Goal: Task Accomplishment & Management: Manage account settings

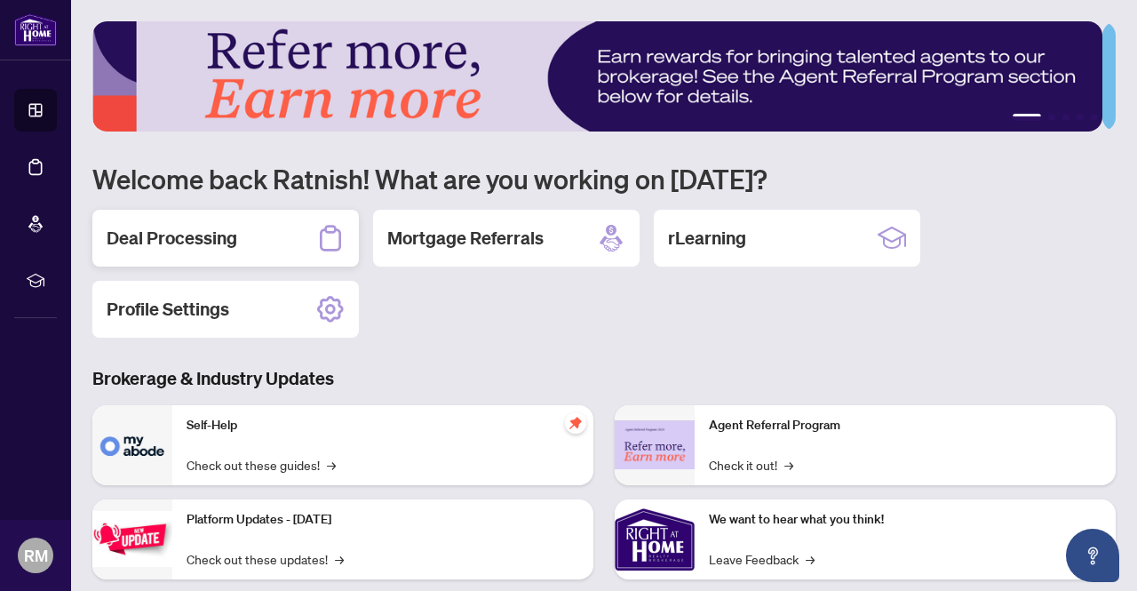
click at [189, 250] on div "Deal Processing" at bounding box center [225, 238] width 267 height 57
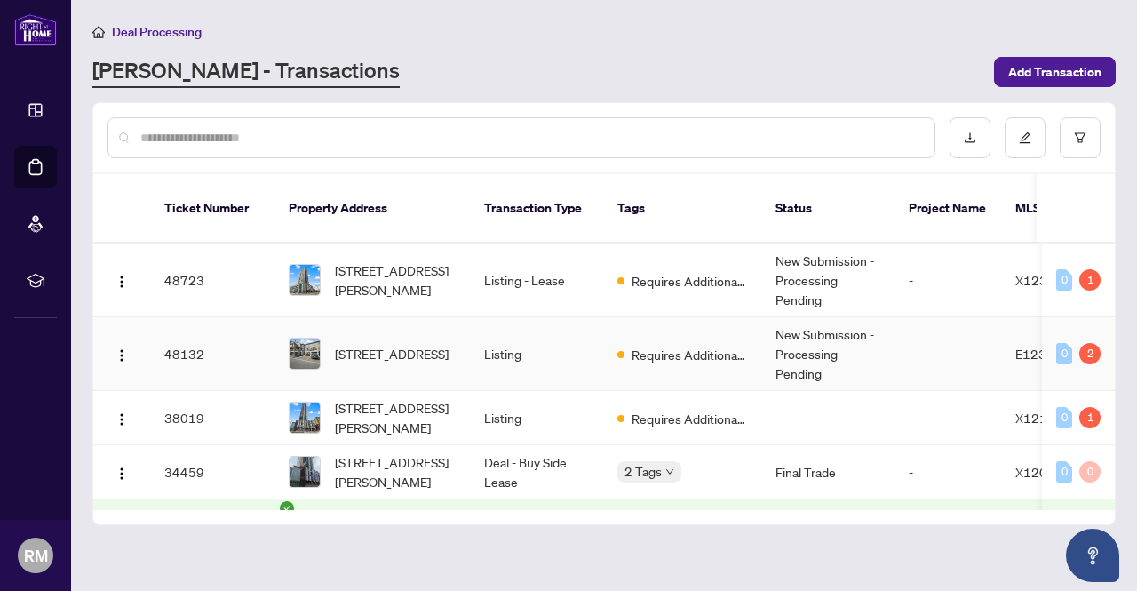
click at [475, 333] on td "Listing" at bounding box center [536, 354] width 133 height 74
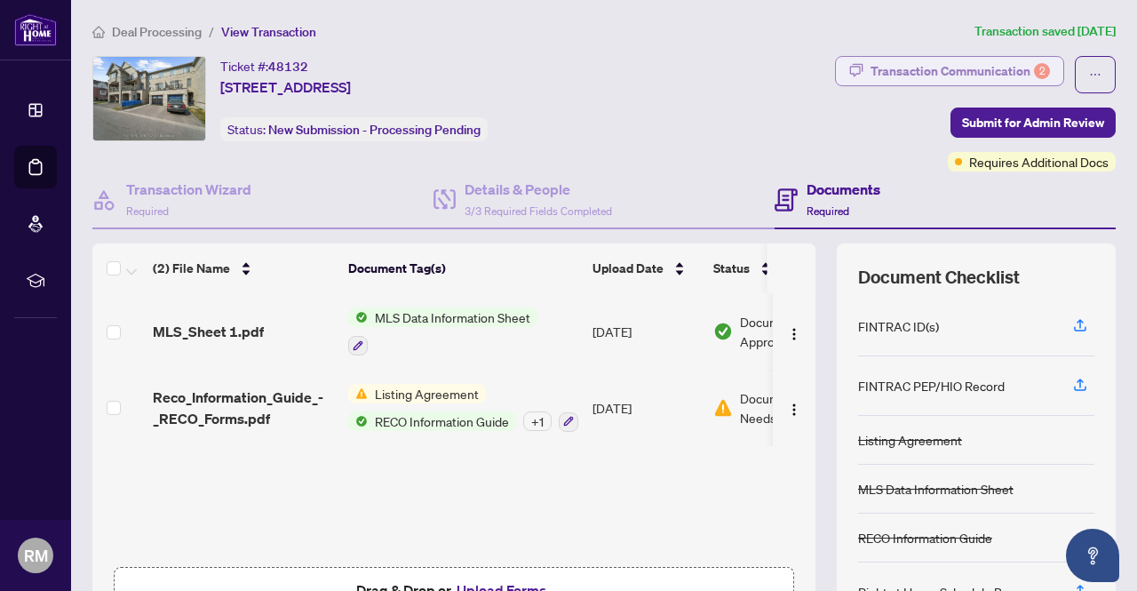
click at [968, 68] on div "Transaction Communication 2" at bounding box center [960, 71] width 179 height 28
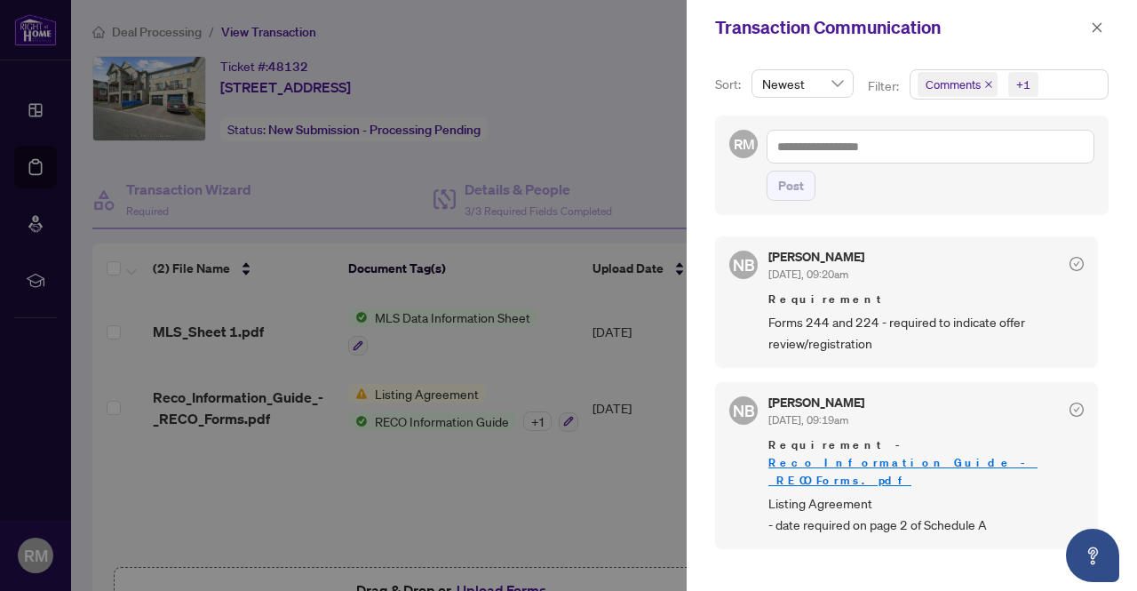
scroll to position [4, 0]
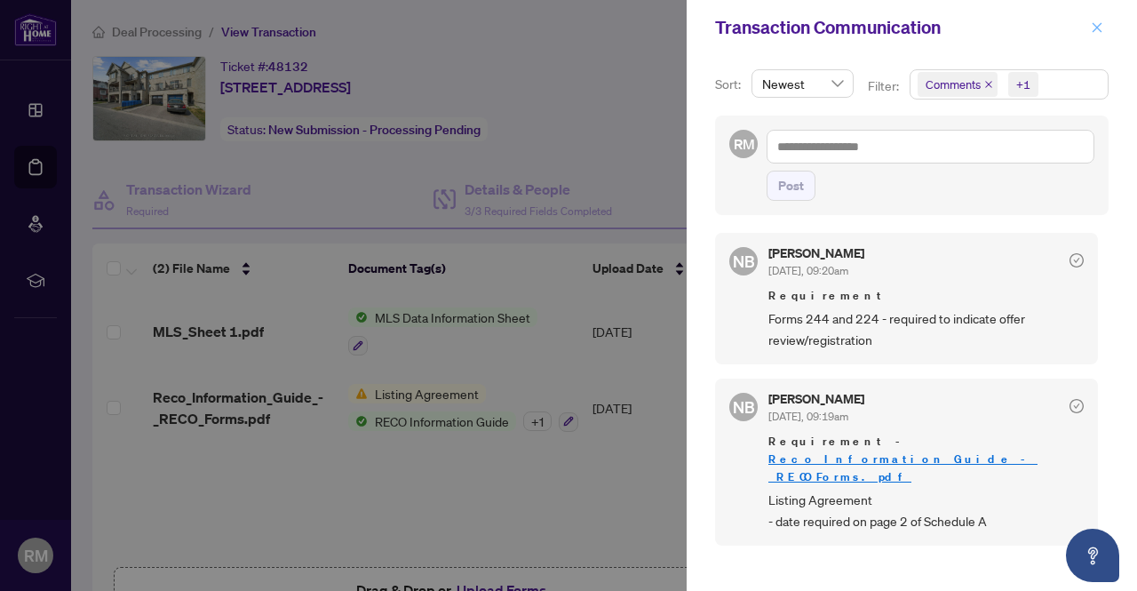
click at [1095, 28] on icon "close" at bounding box center [1097, 27] width 12 height 12
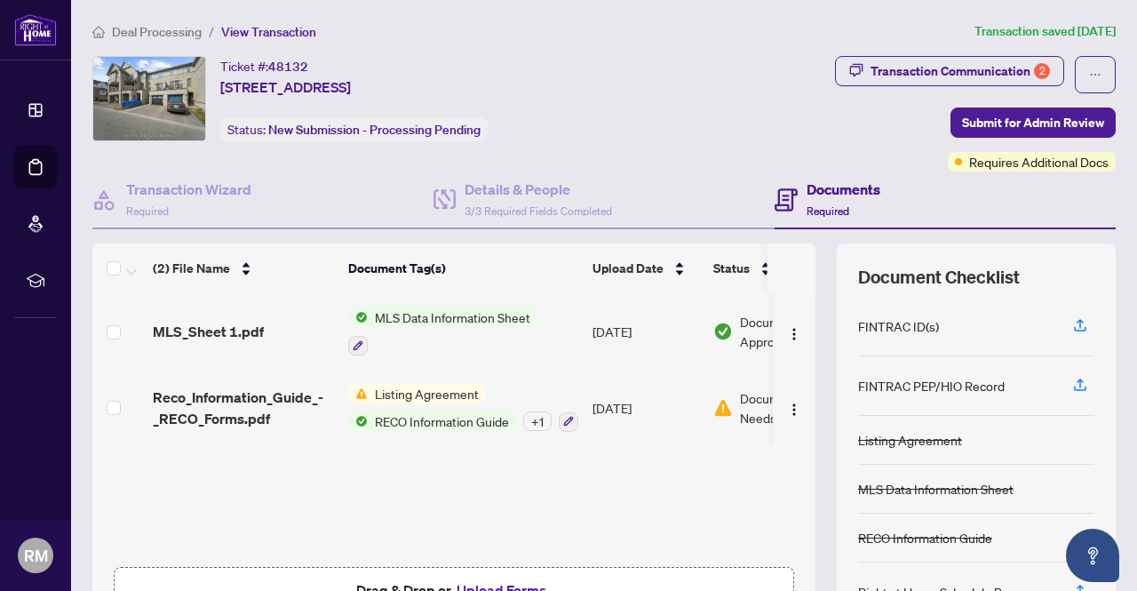
scroll to position [1, 0]
click at [420, 396] on span "Listing Agreement" at bounding box center [427, 393] width 118 height 20
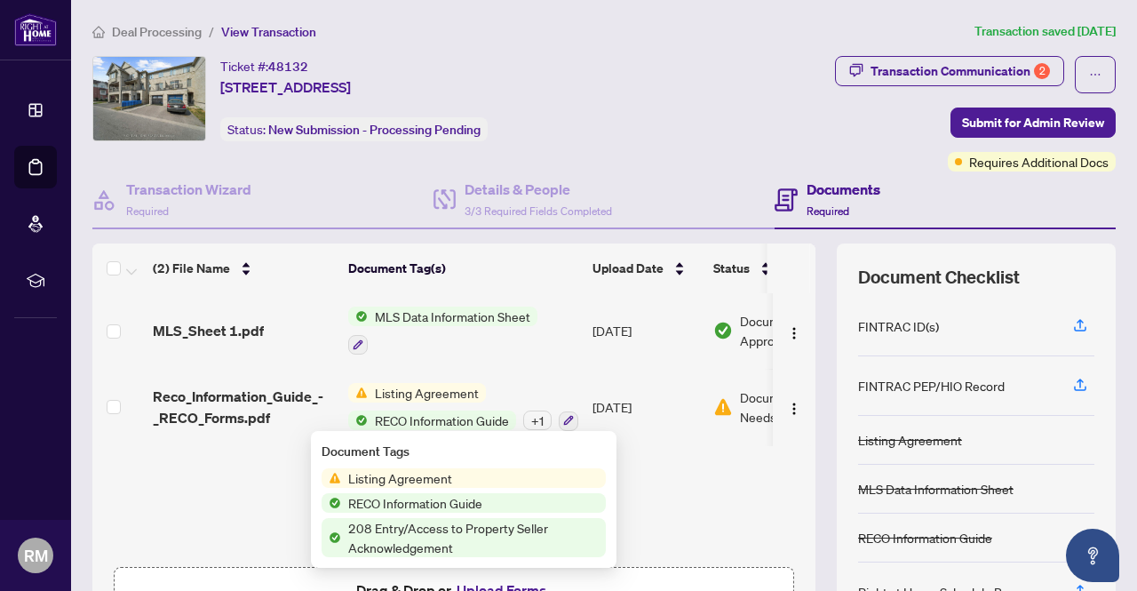
click at [259, 498] on div "(2) File Name Document Tag(s) Upload Date Status MLS_Sheet 1.pdf MLS Data Infor…" at bounding box center [453, 443] width 723 height 400
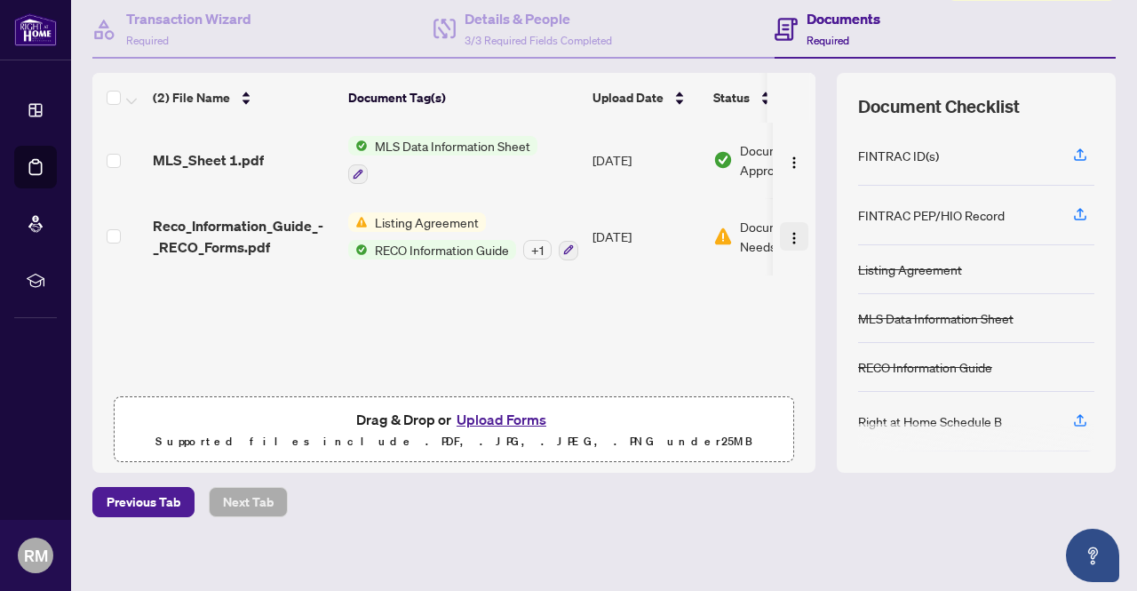
scroll to position [0, 0]
